Goal: Information Seeking & Learning: Find specific fact

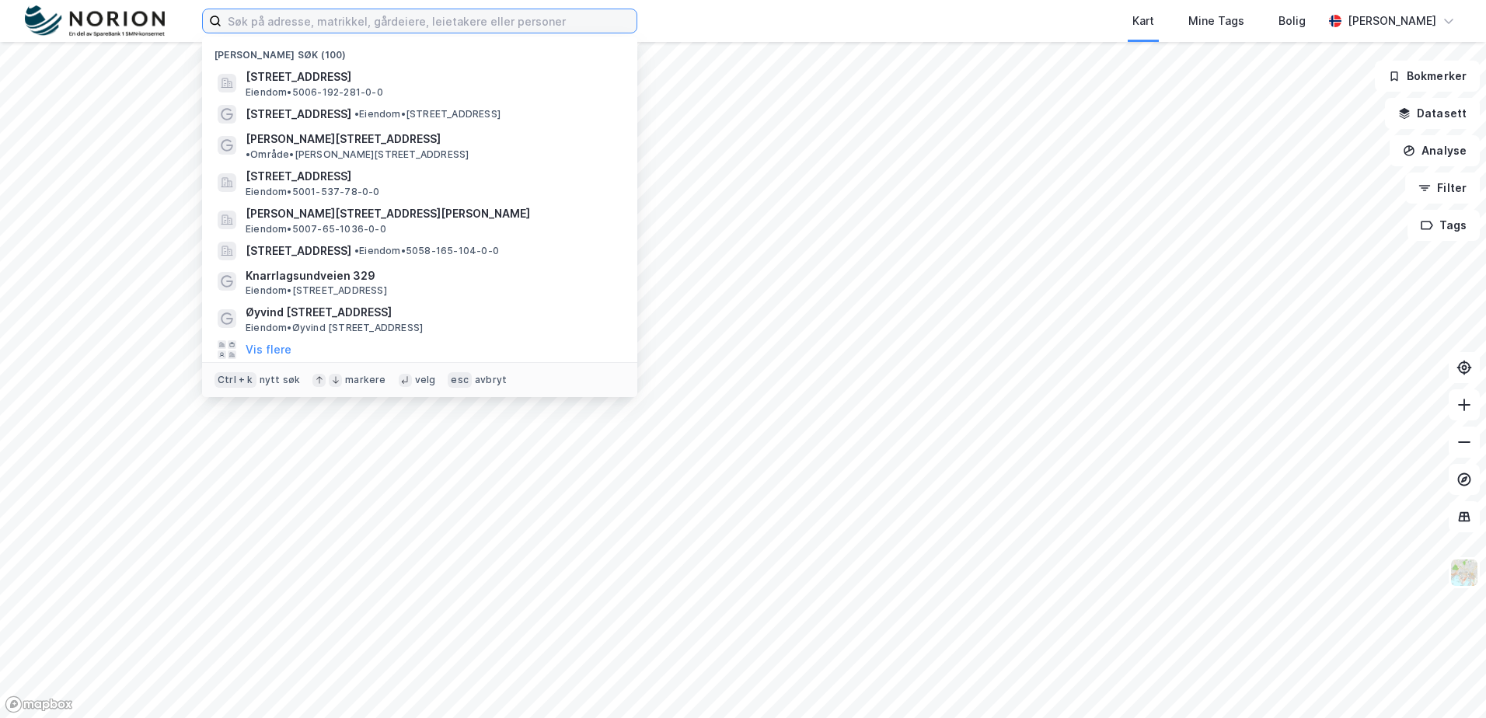
click at [347, 23] on input at bounding box center [428, 20] width 415 height 23
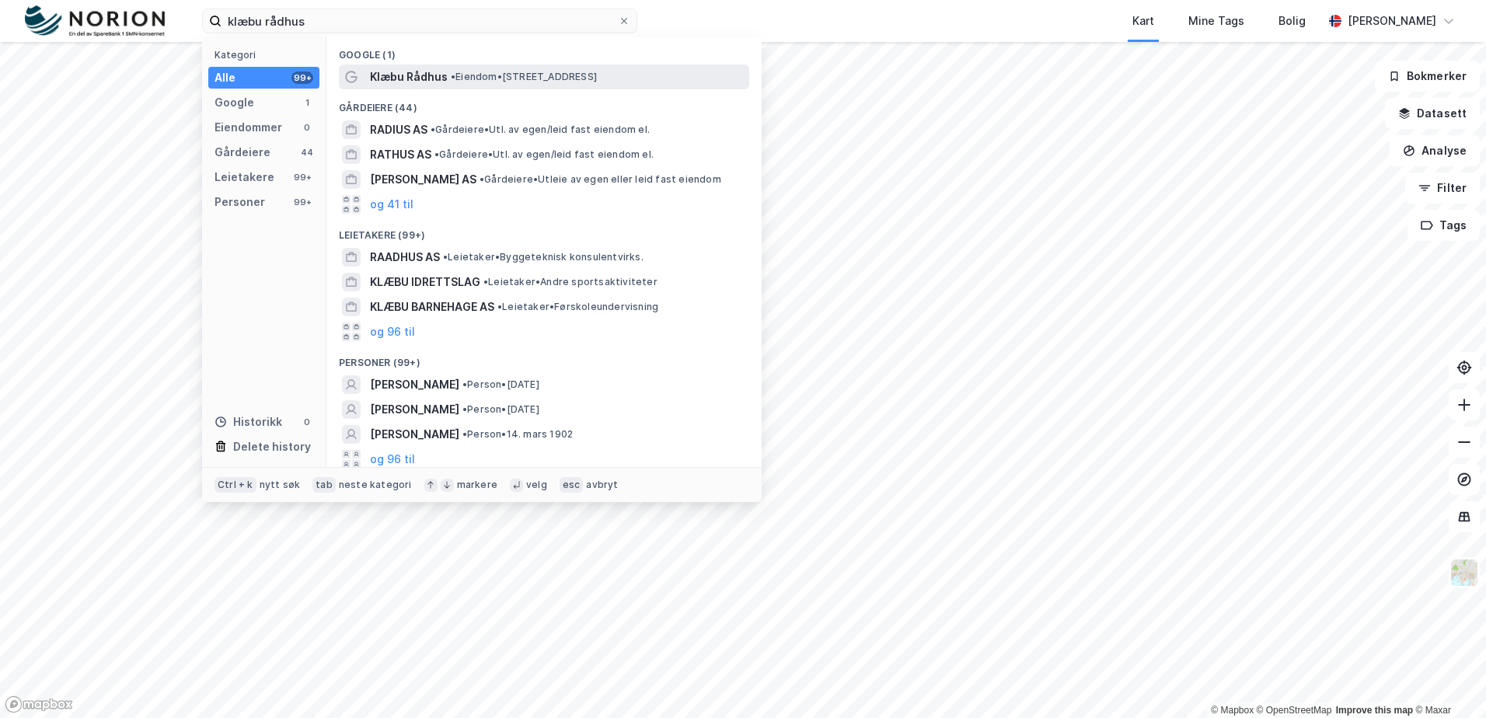
click at [479, 71] on span "• Eiendom • Vikingvegen 8, 7540 Klæbu" at bounding box center [524, 77] width 146 height 12
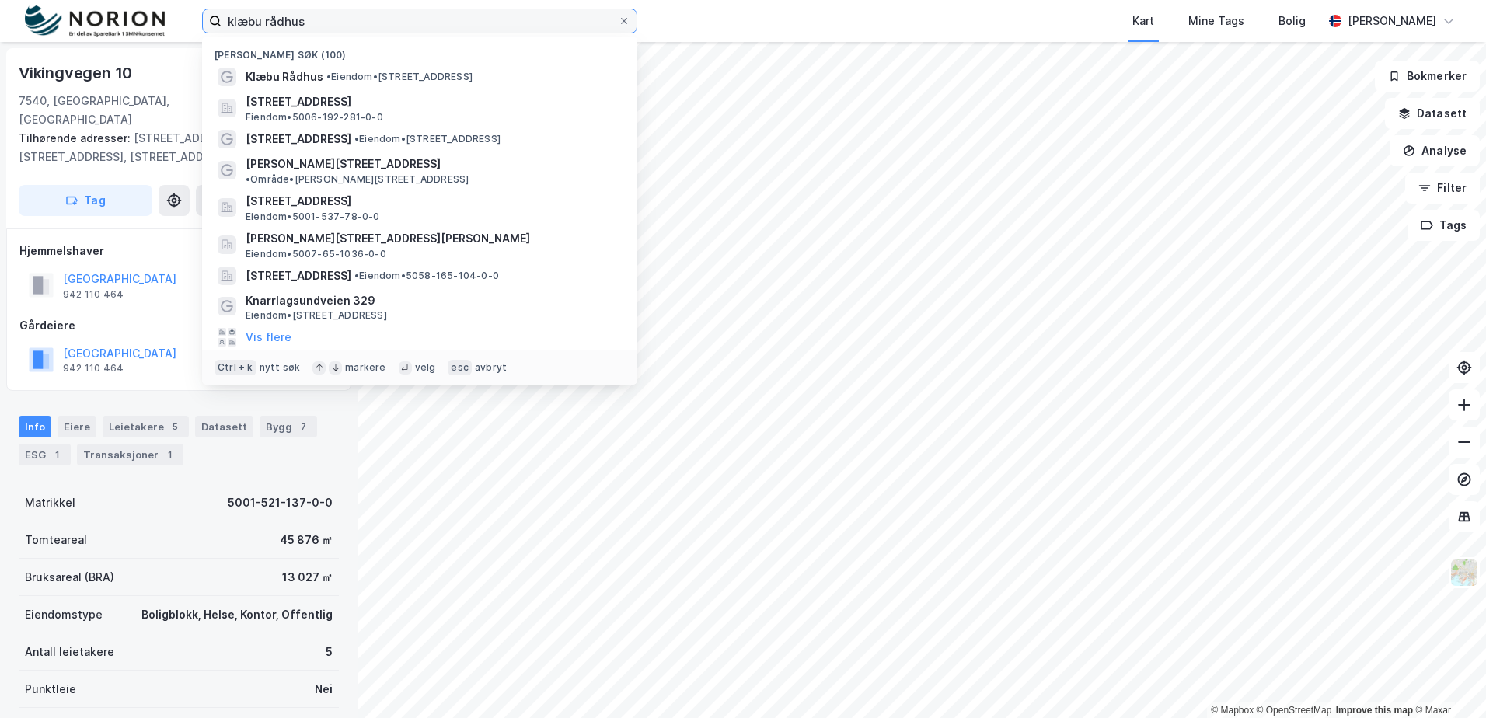
click at [358, 16] on input "klæbu rådhus" at bounding box center [419, 20] width 396 height 23
drag, startPoint x: 356, startPoint y: 20, endPoint x: 68, endPoint y: 15, distance: 288.3
click at [68, 15] on div "klæbu rådhus Nylige søk (100) Klæbu Rådhus • Eiendom • Vikingvegen 8, 7540 Klæb…" at bounding box center [743, 21] width 1486 height 42
paste input "Vikingvegen 8"
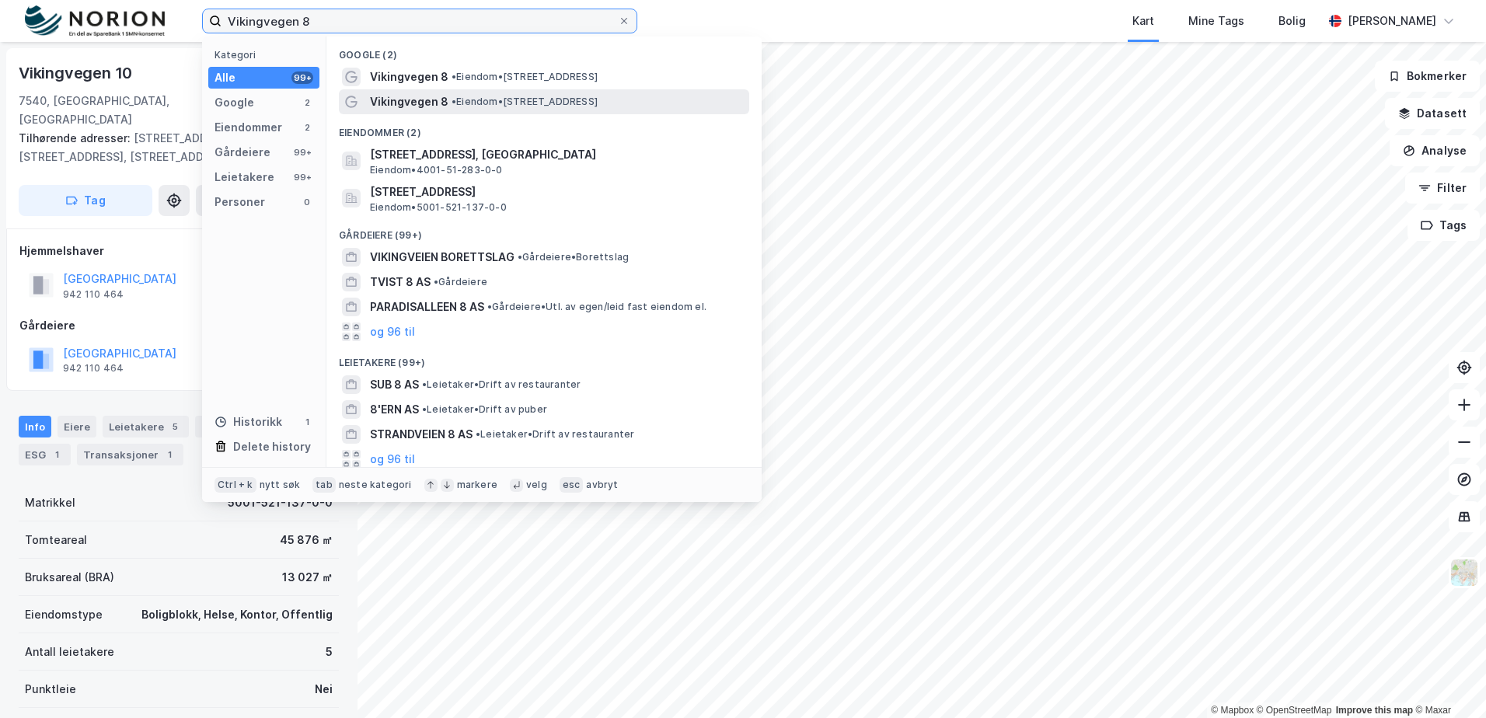
type input "Vikingvegen 8"
click at [513, 101] on span "• Eiendom • Vikingvegen 8, 7540 Klæbu" at bounding box center [524, 102] width 146 height 12
drag, startPoint x: 553, startPoint y: 16, endPoint x: 141, endPoint y: 13, distance: 411.8
click at [141, 13] on div "Vikingvegen 8 Kategori Alle 99+ Google 2 Eiendommer 2 Gårdeiere 99+ Leietakere …" at bounding box center [743, 21] width 1486 height 42
paste input "[PERSON_NAME][STREET_ADDRESS]"
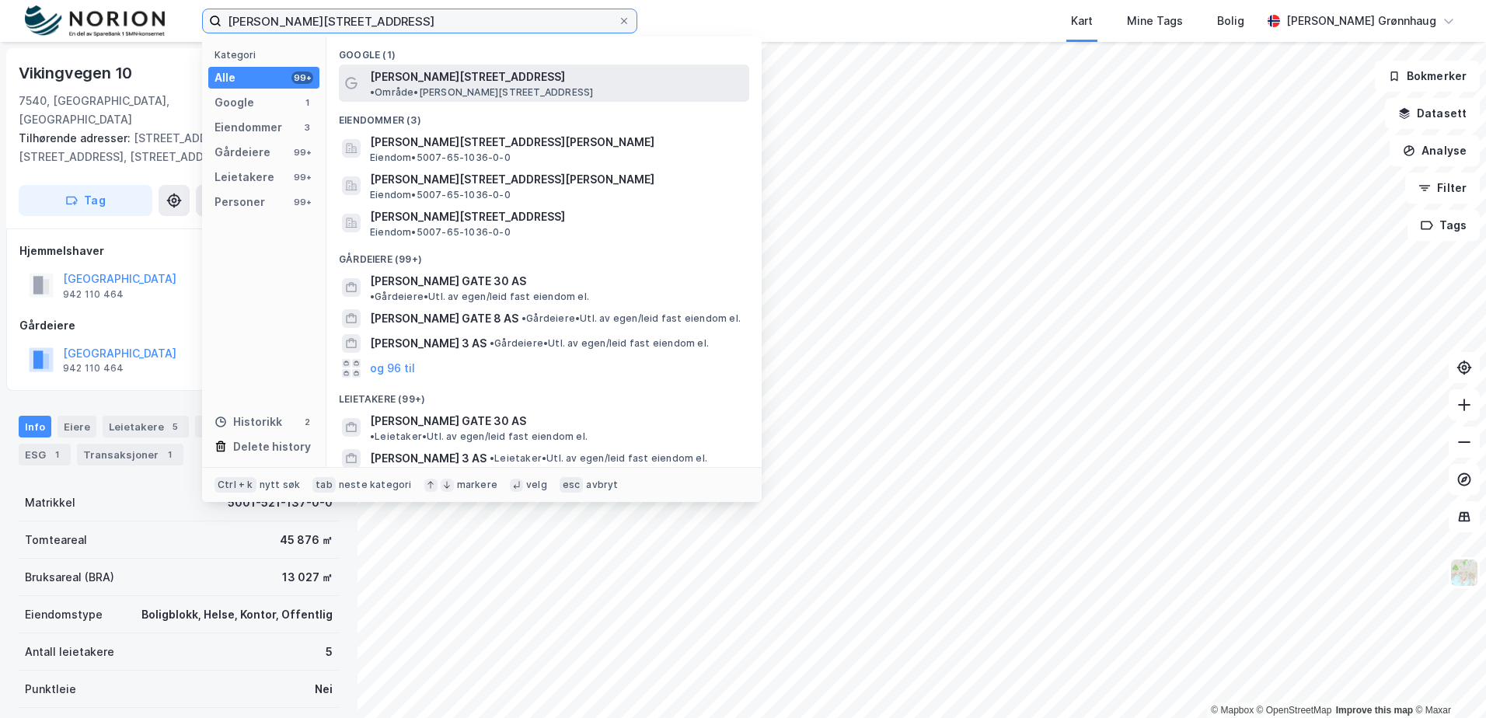
type input "[PERSON_NAME][STREET_ADDRESS]"
click at [466, 77] on span "[PERSON_NAME][STREET_ADDRESS]" at bounding box center [467, 77] width 195 height 19
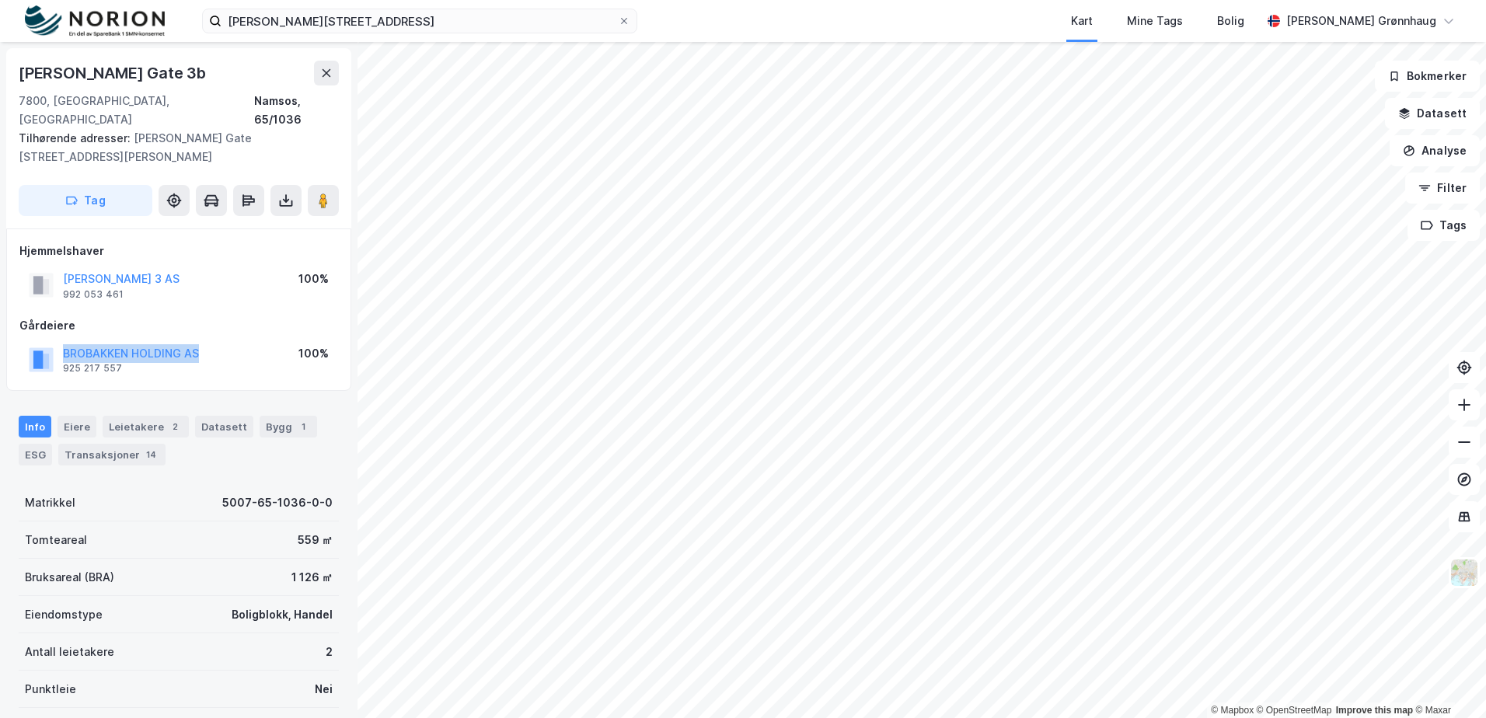
drag, startPoint x: 205, startPoint y: 329, endPoint x: 45, endPoint y: 333, distance: 160.1
click at [45, 341] on div "BROBAKKEN HOLDING AS 925 217 557 100%" at bounding box center [178, 359] width 319 height 37
copy button "BROBAKKEN HOLDING AS"
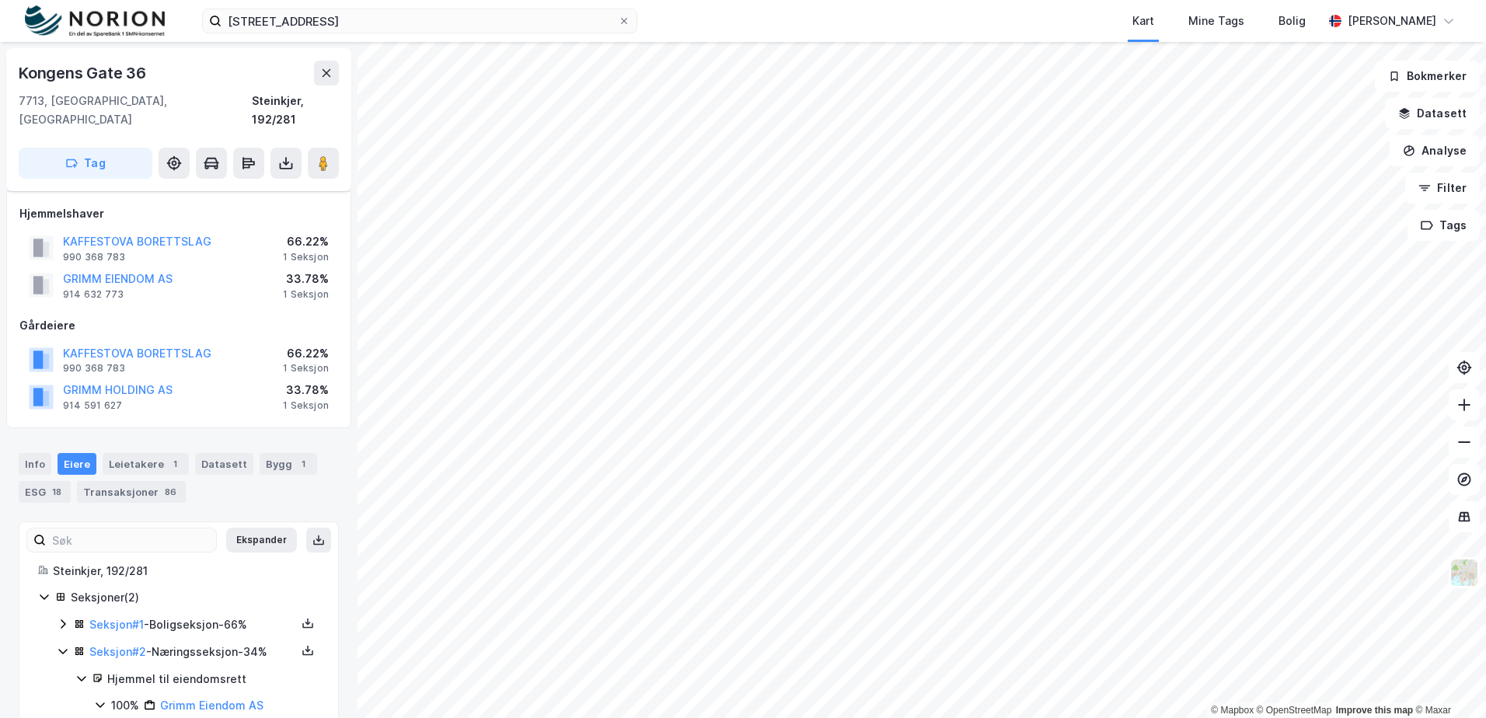
scroll to position [43, 0]
